Goal: Task Accomplishment & Management: Manage account settings

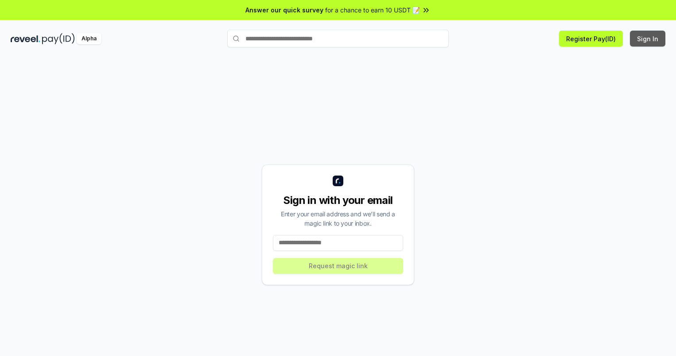
click at [648, 39] on button "Sign In" at bounding box center [647, 39] width 35 height 16
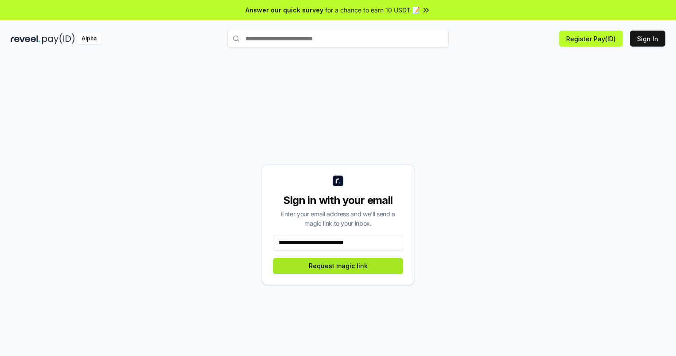
type input "**********"
click at [338, 265] on button "Request magic link" at bounding box center [338, 266] width 130 height 16
